Goal: Task Accomplishment & Management: Use online tool/utility

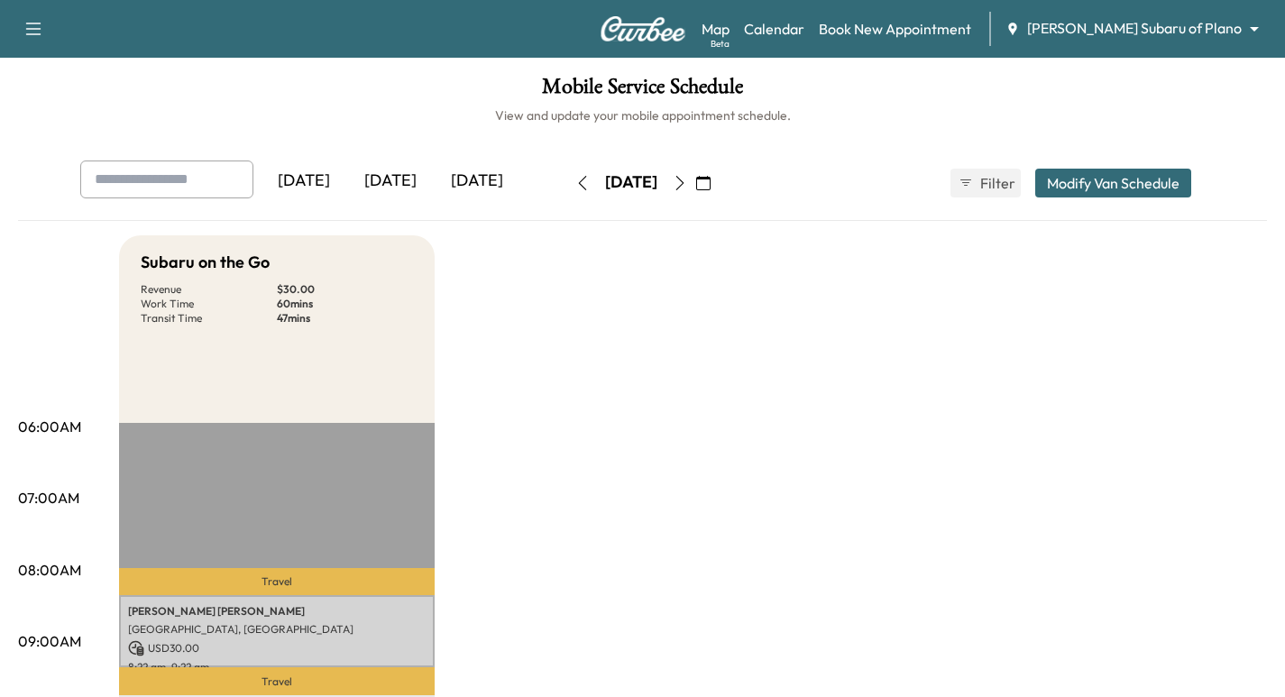
scroll to position [90, 0]
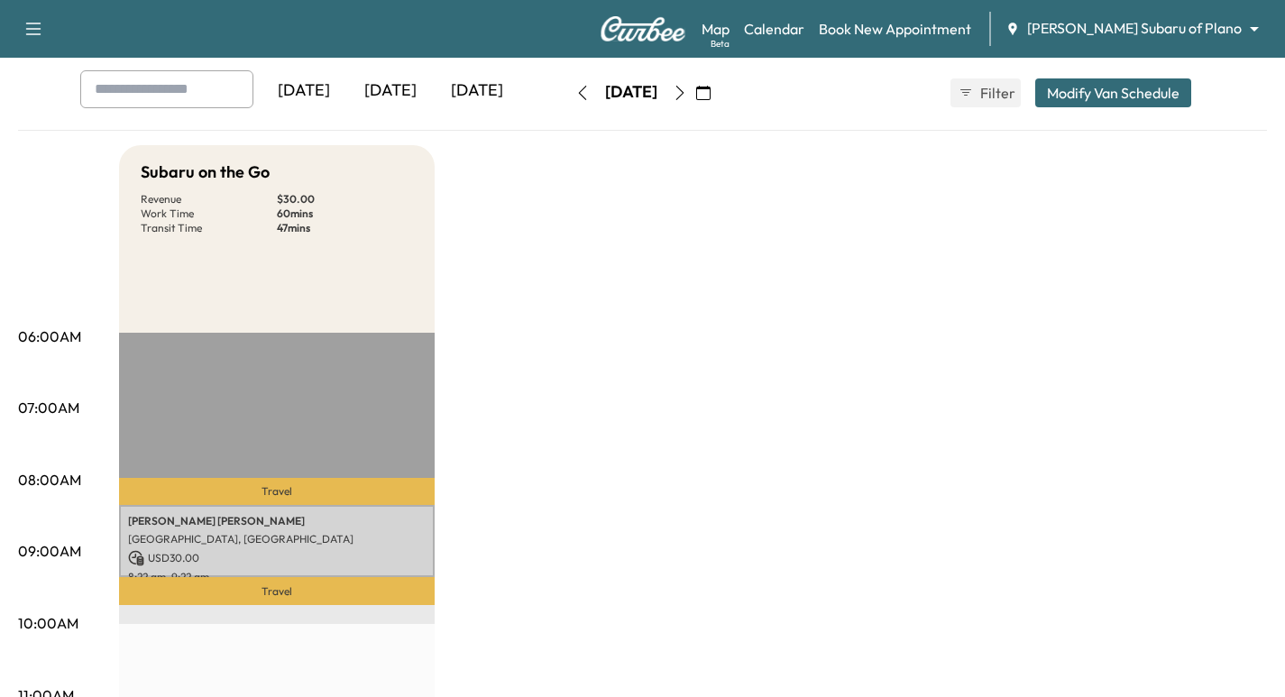
click at [1203, 29] on body "Support Log Out Map Beta Calendar Book New Appointment [PERSON_NAME] Subaru of …" at bounding box center [642, 258] width 1285 height 697
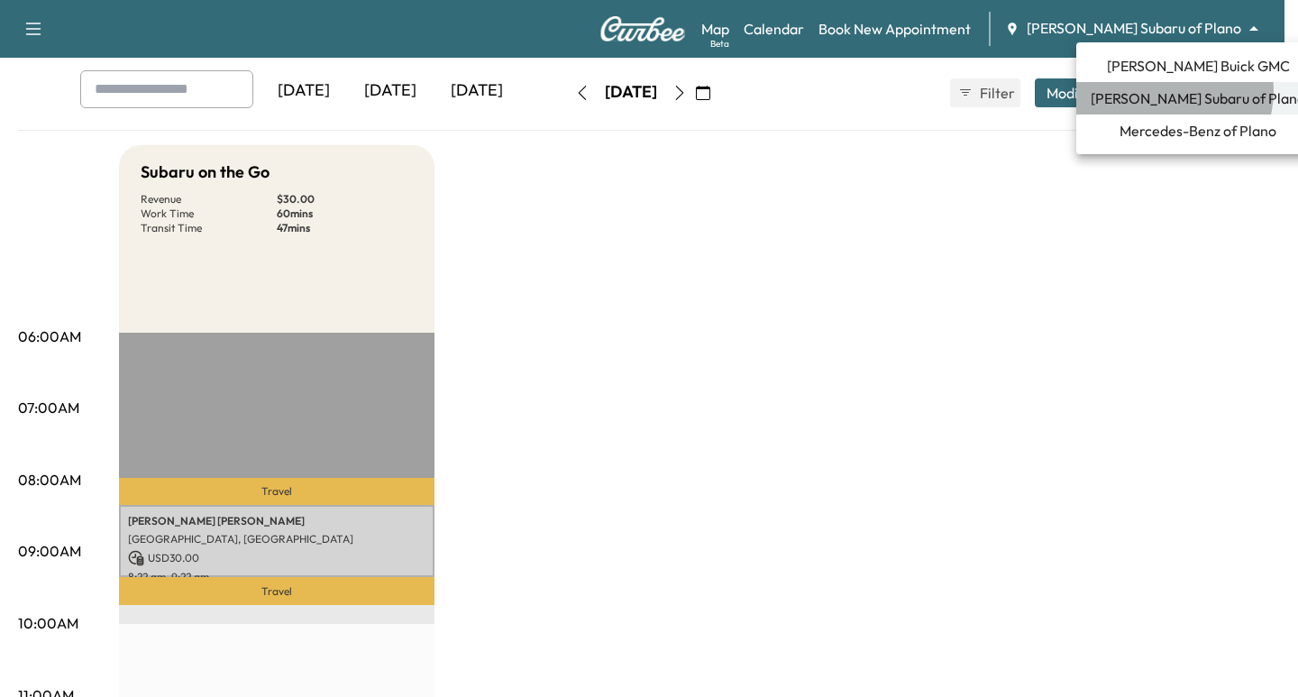
click at [1169, 91] on span "[PERSON_NAME] Subaru of Plano" at bounding box center [1198, 98] width 215 height 22
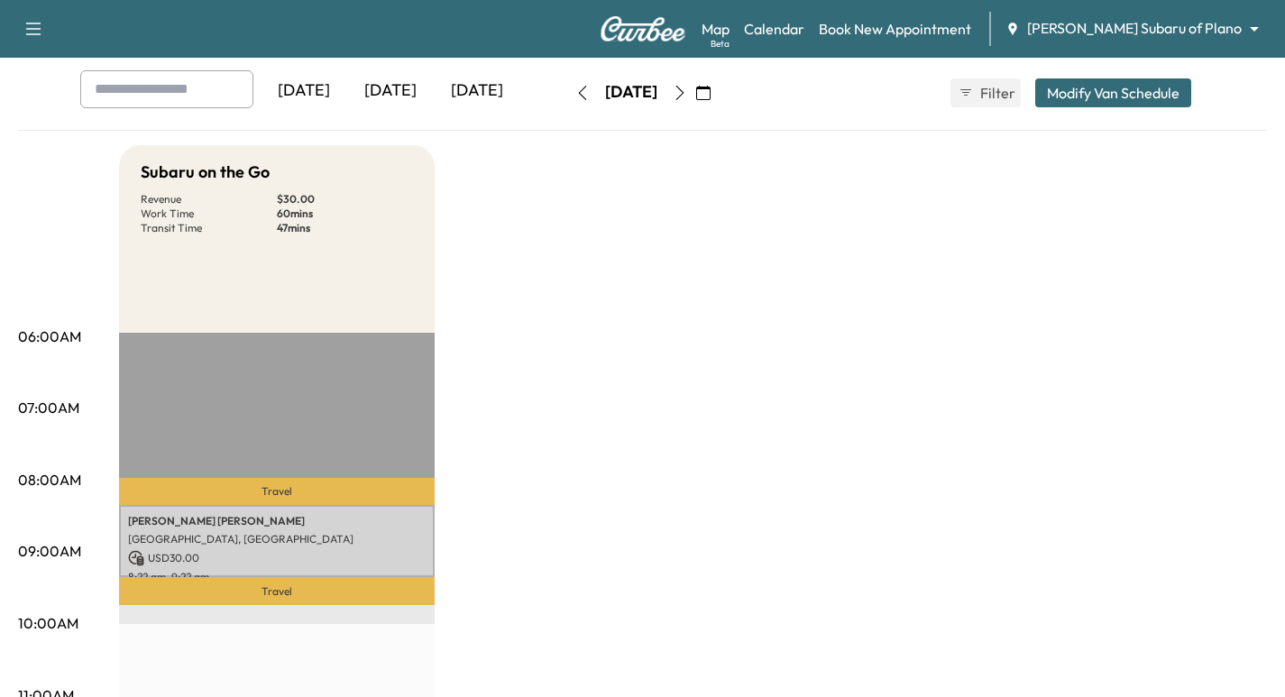
click at [710, 87] on icon "button" at bounding box center [703, 93] width 14 height 14
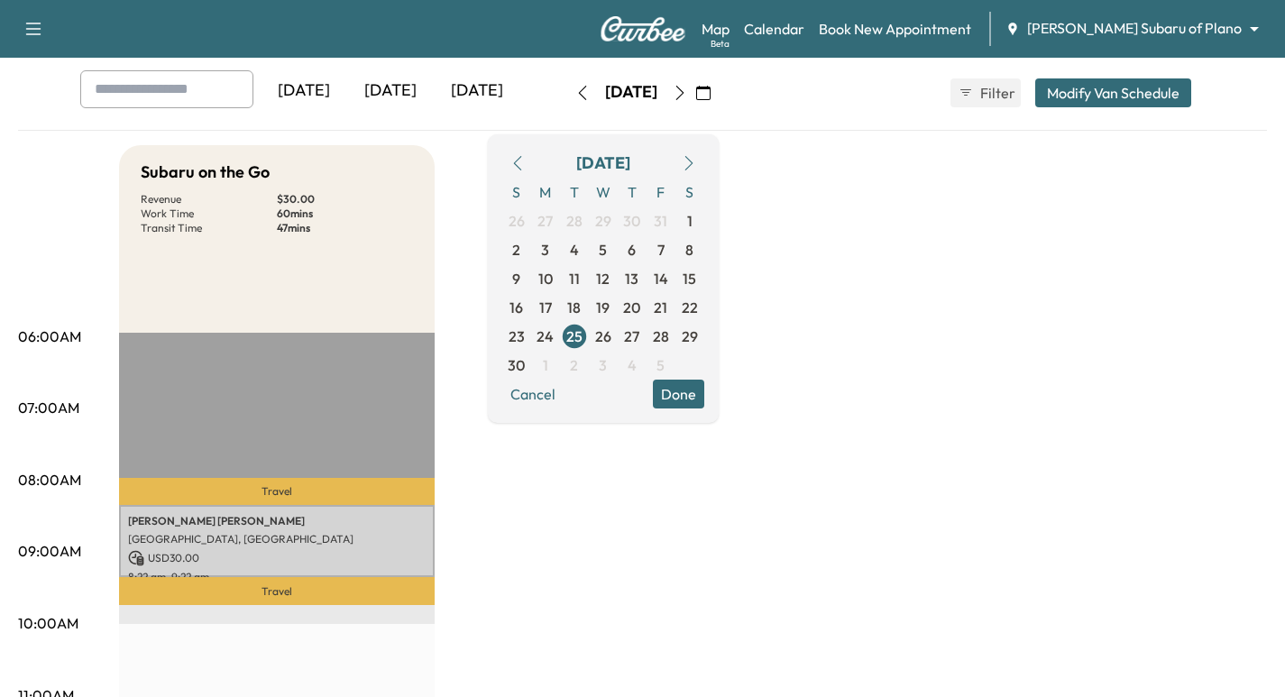
click at [533, 154] on button "button" at bounding box center [517, 163] width 31 height 29
click at [525, 157] on icon "button" at bounding box center [517, 163] width 14 height 14
click at [609, 276] on span "15" at bounding box center [603, 279] width 14 height 22
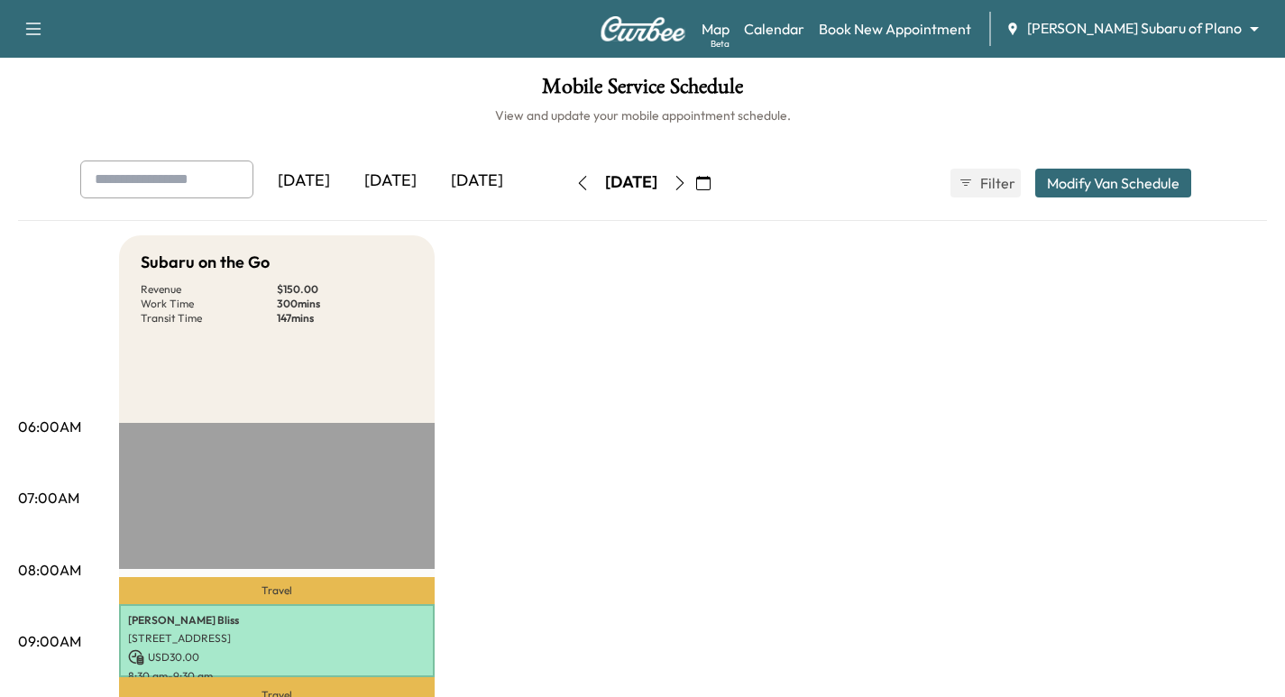
click at [655, 23] on img at bounding box center [643, 28] width 87 height 25
